Goal: Find specific page/section: Find specific page/section

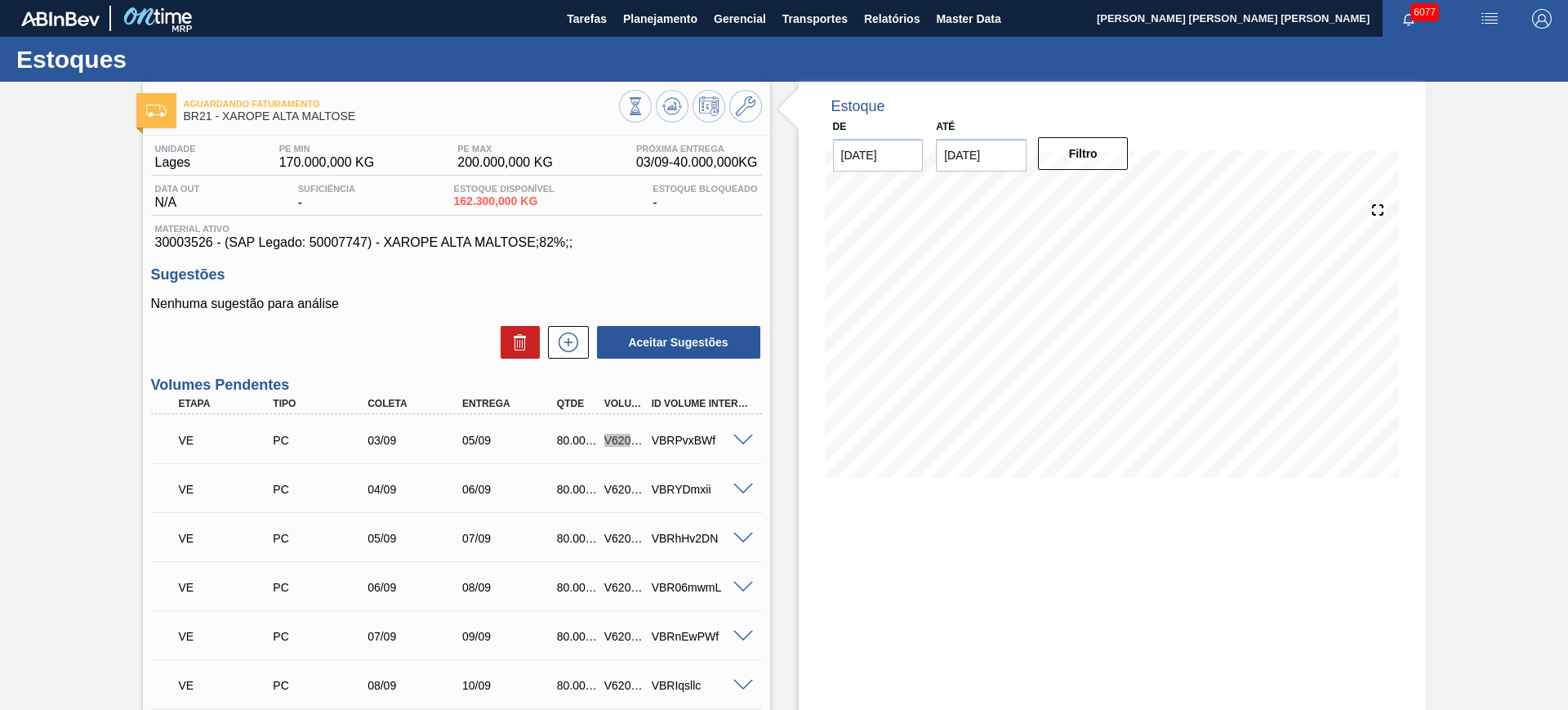
scroll to position [205, 0]
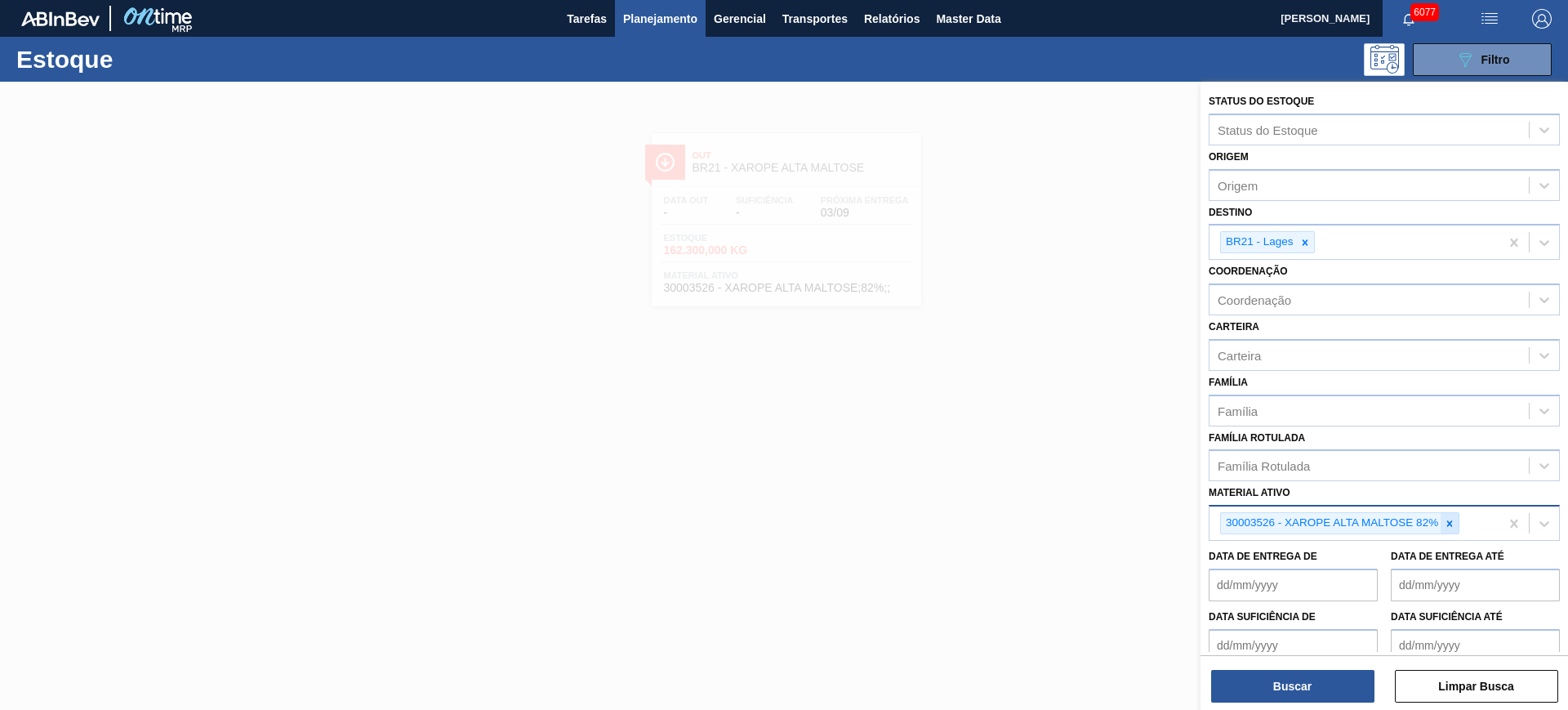
click at [1445, 526] on icon at bounding box center [1450, 523] width 11 height 11
